Goal: Check status: Check status

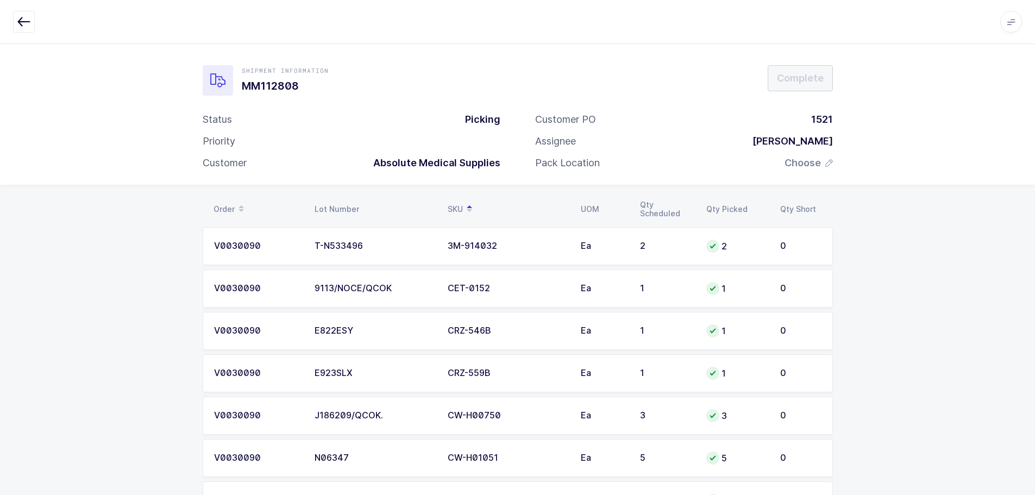
scroll to position [3823, 0]
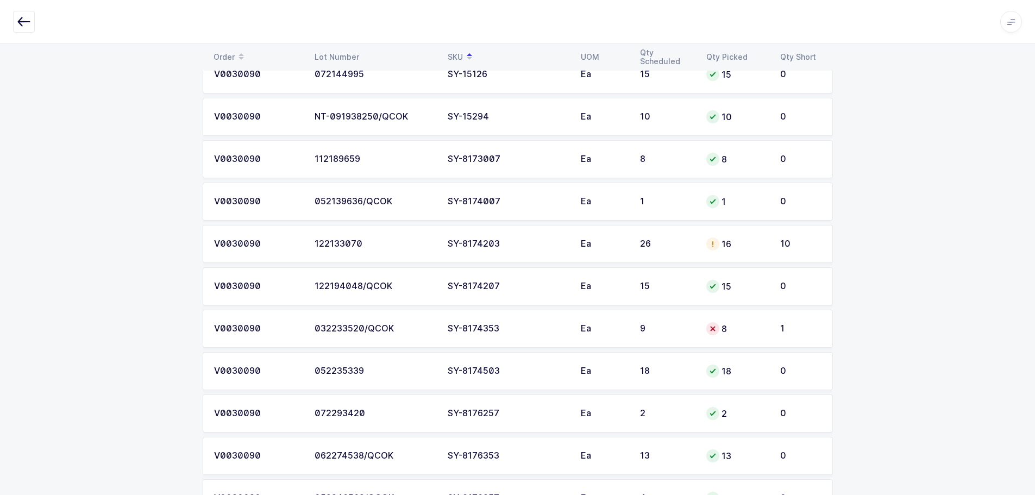
scroll to position [3823, 0]
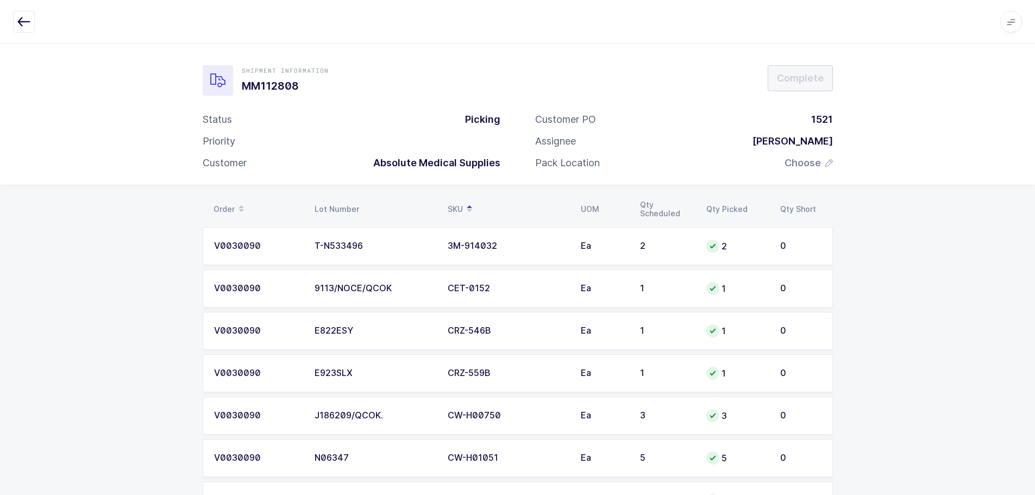
click at [29, 27] on icon "button" at bounding box center [23, 21] width 13 height 13
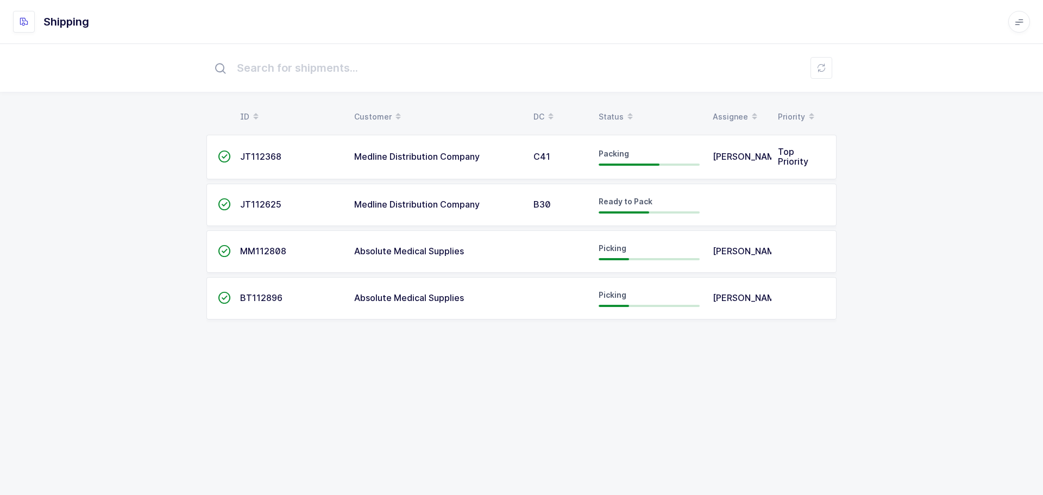
click at [626, 118] on span at bounding box center [630, 117] width 13 height 18
click at [636, 312] on td "Ready to Pack" at bounding box center [649, 298] width 114 height 42
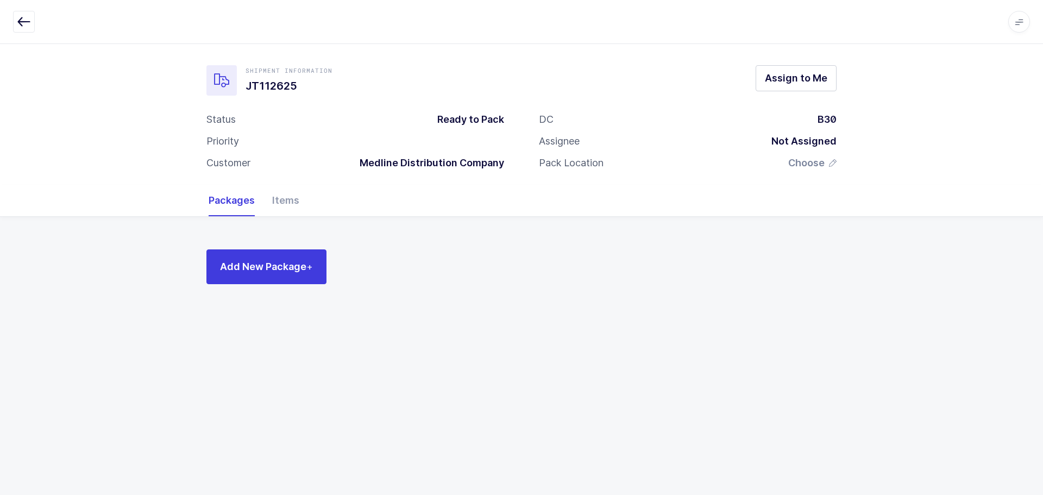
click at [10, 7] on div "Apps Core Warehouse Admin Mission Control Purchasing Baltazar N. Logout Account…" at bounding box center [521, 22] width 1043 height 44
click at [24, 21] on icon "button" at bounding box center [23, 21] width 13 height 13
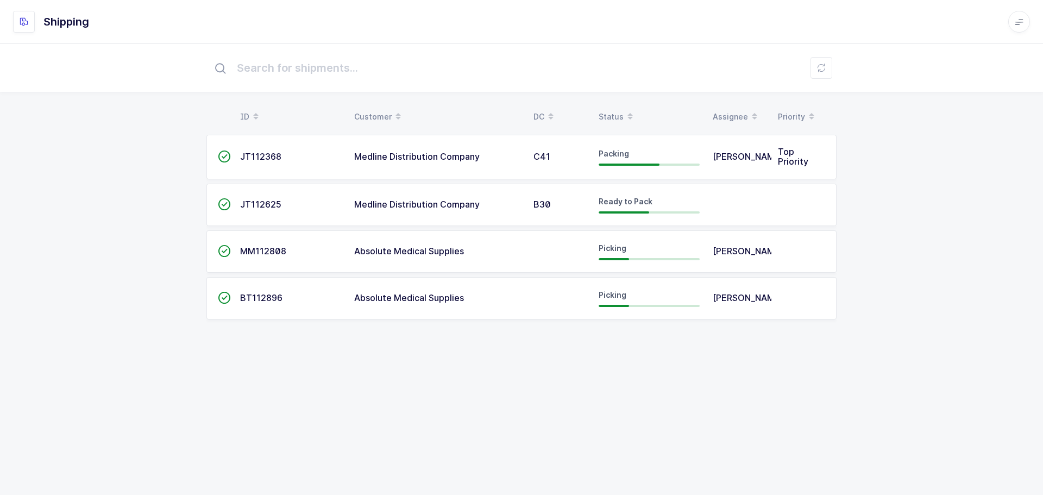
click at [618, 114] on div "Status" at bounding box center [649, 117] width 101 height 18
